Goal: Information Seeking & Learning: Learn about a topic

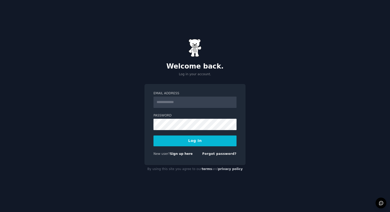
click at [191, 100] on input "Email Address" at bounding box center [194, 102] width 83 height 11
type input "**********"
click at [172, 117] on label "Password" at bounding box center [194, 115] width 83 height 5
click at [184, 143] on button "Log In" at bounding box center [194, 141] width 83 height 11
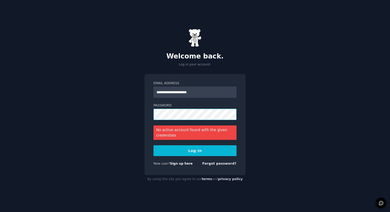
click at [153, 145] on button "Log In" at bounding box center [194, 150] width 83 height 11
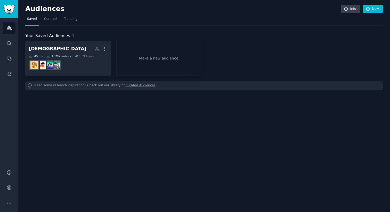
click at [286, 23] on nav "Saved Curated Trending" at bounding box center [203, 20] width 357 height 11
click at [9, 43] on icon "Sidebar" at bounding box center [8, 43] width 5 height 5
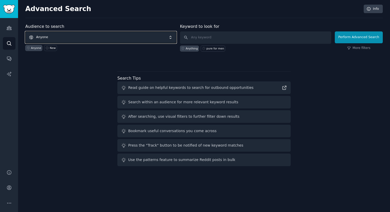
click at [137, 38] on span "Anyone" at bounding box center [100, 37] width 151 height 12
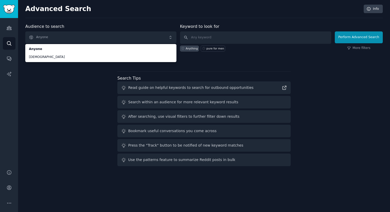
click at [125, 27] on div "Audience to search Anyone Anyone [DEMOGRAPHIC_DATA] Anyone New" at bounding box center [100, 37] width 151 height 28
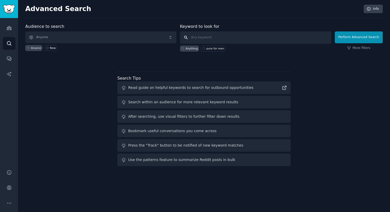
click at [204, 39] on input "text" at bounding box center [255, 37] width 151 height 12
type input "pureformen"
click at [368, 37] on button "Perform Advanced Search" at bounding box center [358, 37] width 48 height 12
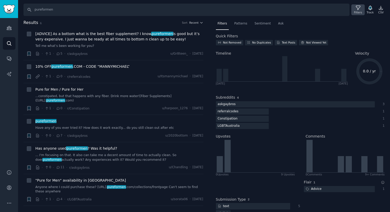
click at [357, 9] on icon at bounding box center [357, 7] width 5 height 5
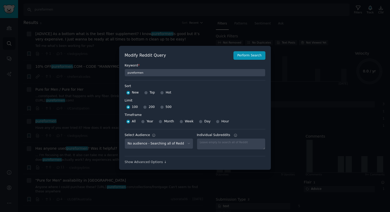
scroll to position [4, 0]
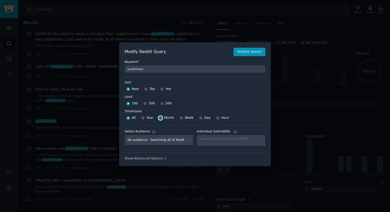
click at [160, 118] on input "Month" at bounding box center [160, 118] width 4 height 4
radio input "true"
click at [126, 117] on input "All" at bounding box center [128, 118] width 4 height 4
radio input "true"
click at [160, 104] on input "500" at bounding box center [162, 104] width 4 height 4
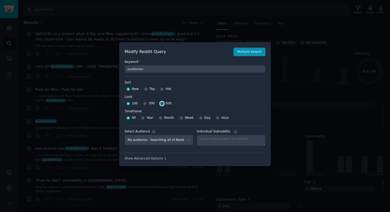
radio input "true"
click at [159, 117] on input "Month" at bounding box center [160, 118] width 4 height 4
radio input "true"
click at [180, 117] on input "Week" at bounding box center [181, 118] width 4 height 4
radio input "true"
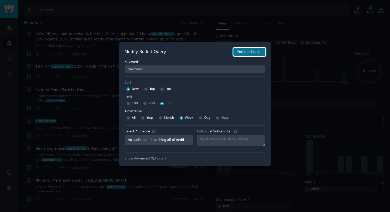
click at [248, 53] on button "Perform Search" at bounding box center [249, 52] width 32 height 9
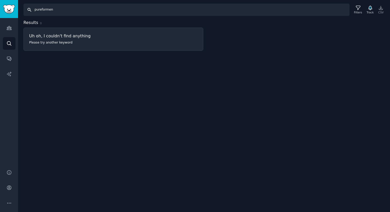
click at [47, 9] on input "pureformen" at bounding box center [186, 10] width 326 height 12
type input "pure for men"
click at [356, 9] on icon at bounding box center [357, 7] width 5 height 5
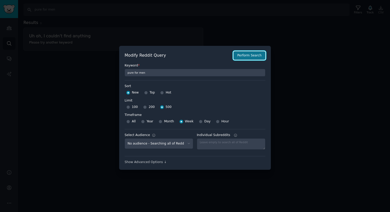
click at [255, 54] on button "Perform Search" at bounding box center [249, 55] width 32 height 9
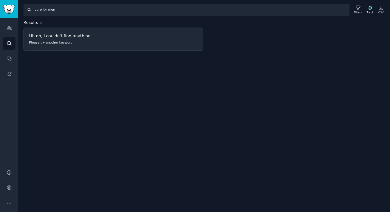
click at [58, 9] on input "pure for men" at bounding box center [186, 10] width 326 height 12
click at [355, 10] on icon at bounding box center [357, 7] width 5 height 5
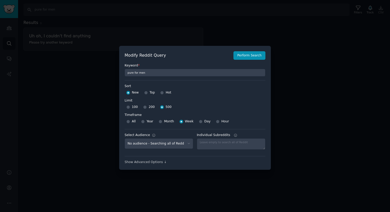
click at [157, 121] on div "All Year Month Week Day Hour" at bounding box center [194, 121] width 141 height 8
click at [158, 122] on input "Month" at bounding box center [160, 122] width 4 height 4
radio input "true"
click at [246, 56] on button "Perform Search" at bounding box center [249, 55] width 32 height 9
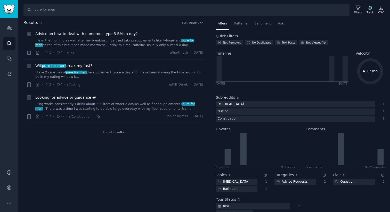
click at [145, 41] on link "...e in the morning as well after my breakfast. I’ve tried taking supplements l…" at bounding box center [119, 42] width 168 height 9
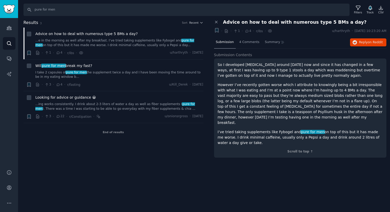
click at [210, 76] on div "Close panel Advice on how to deal with numerous type 5 BMs a day? + · · 1 · 4 ·…" at bounding box center [300, 92] width 180 height 144
click at [207, 77] on div "Results 3 Sort Recent + Advice on how to deal with numerous type 5 BMs a day? .…" at bounding box center [116, 92] width 187 height 144
